Goal: Feedback & Contribution: Contribute content

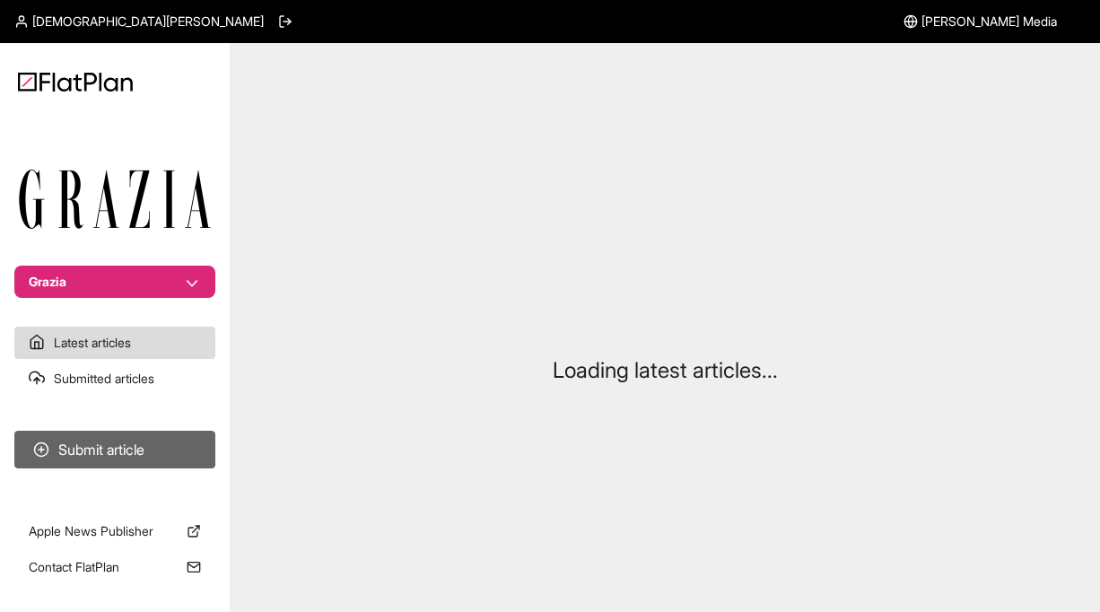
click at [107, 450] on button "Submit article" at bounding box center [114, 450] width 201 height 38
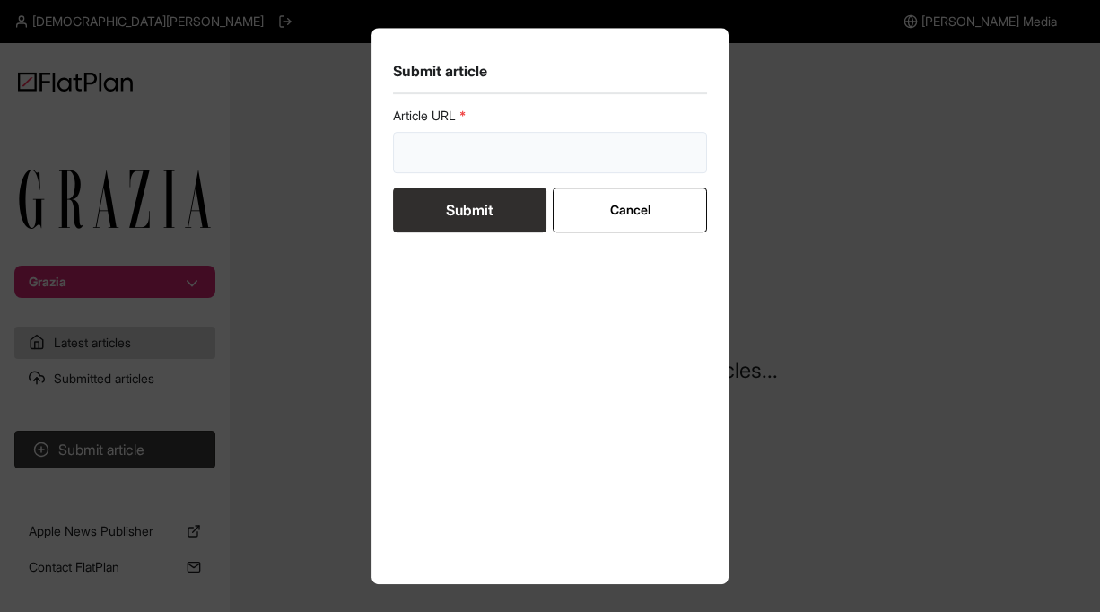
click at [448, 167] on input "url" at bounding box center [550, 152] width 314 height 41
paste input "[URL][DOMAIN_NAME]"
type input "[URL][DOMAIN_NAME]"
click at [460, 225] on button "Submit" at bounding box center [469, 210] width 153 height 45
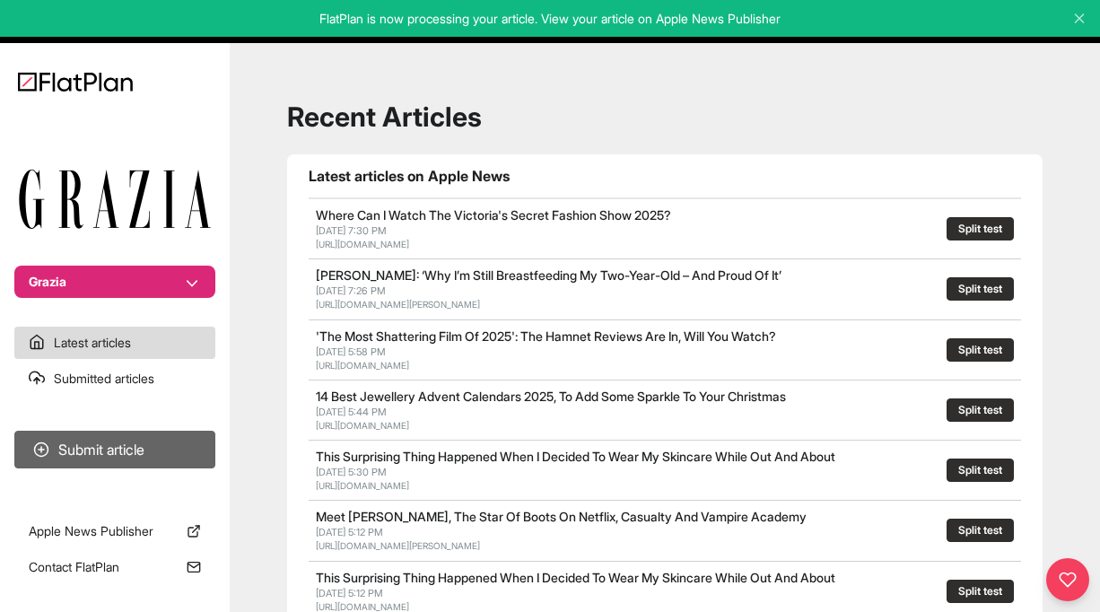
click at [100, 456] on button "Submit article" at bounding box center [114, 450] width 201 height 38
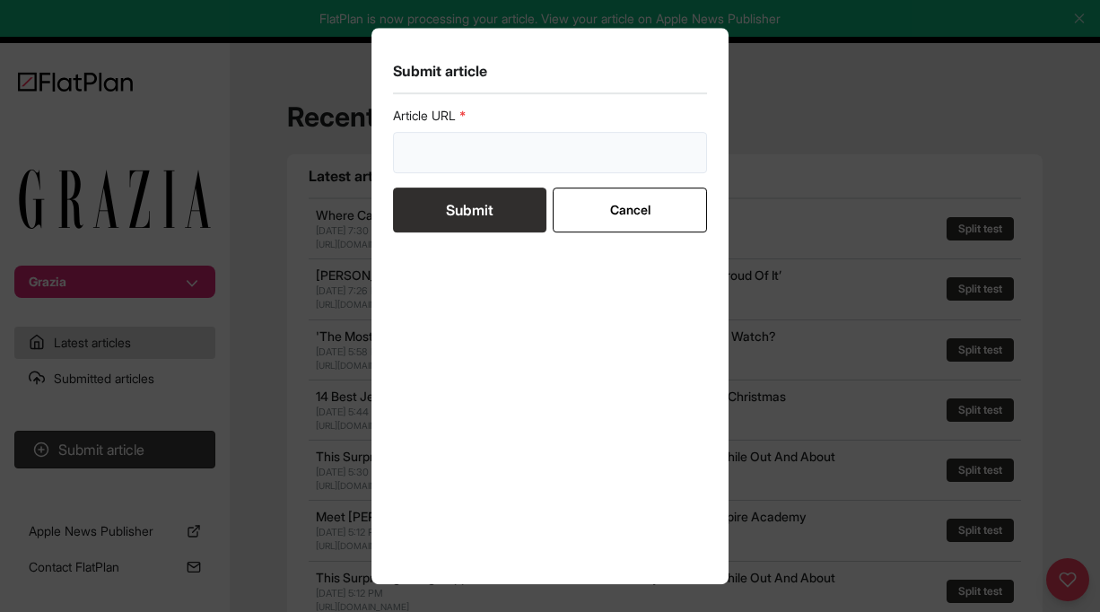
click at [502, 152] on input "url" at bounding box center [550, 152] width 314 height 41
paste input "[URL][DOMAIN_NAME]"
type input "[URL][DOMAIN_NAME]"
click at [479, 206] on button "Submit" at bounding box center [469, 210] width 153 height 45
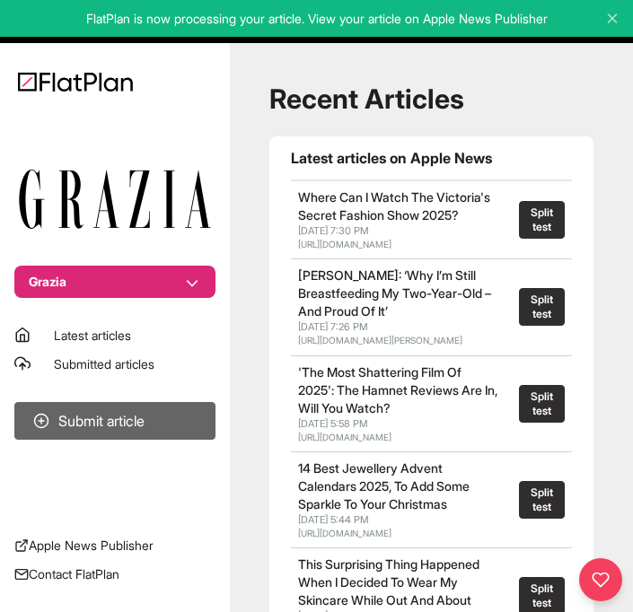
click at [105, 438] on button "Submit article" at bounding box center [114, 421] width 201 height 38
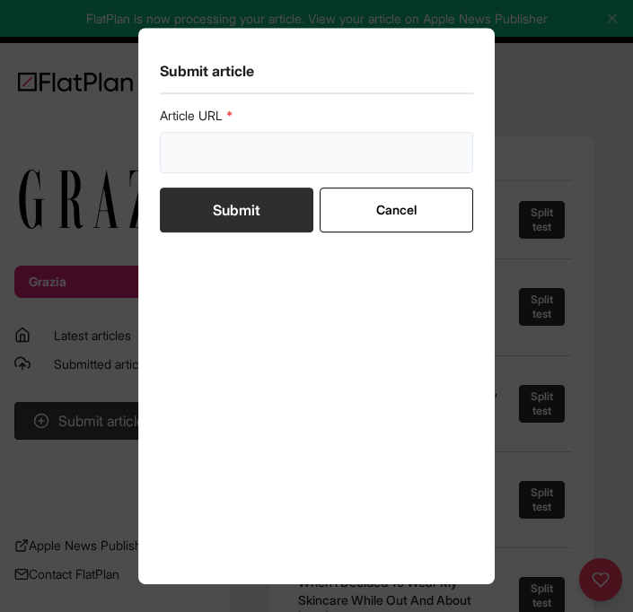
click at [262, 163] on input "url" at bounding box center [317, 152] width 314 height 41
paste input "[URL][DOMAIN_NAME][PERSON_NAME]"
type input "[URL][DOMAIN_NAME][PERSON_NAME]"
click at [239, 207] on button "Submit" at bounding box center [236, 210] width 153 height 45
